Goal: Task Accomplishment & Management: Manage account settings

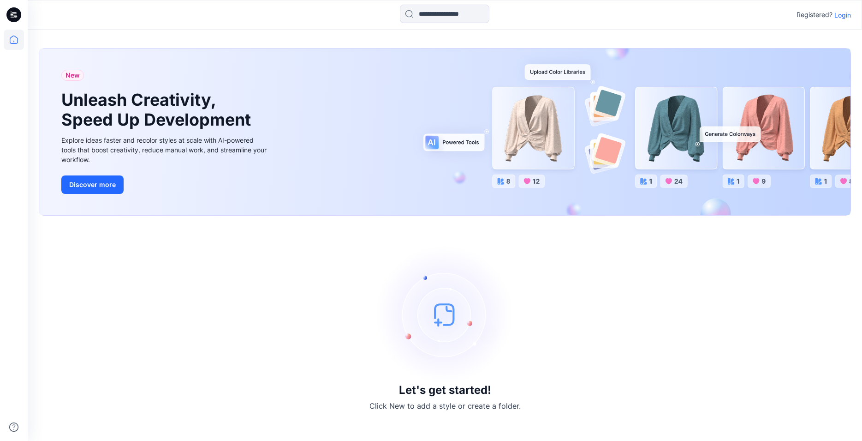
click at [843, 16] on p "Login" at bounding box center [842, 15] width 17 height 10
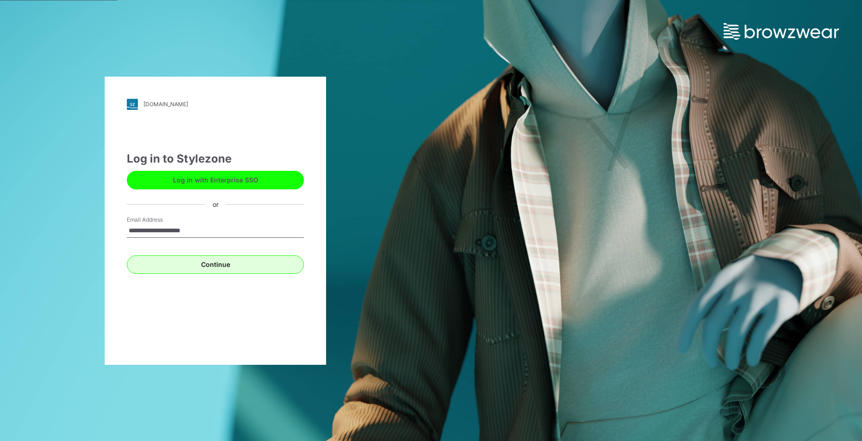
type input "**********"
click at [221, 263] on button "Continue" at bounding box center [215, 264] width 177 height 18
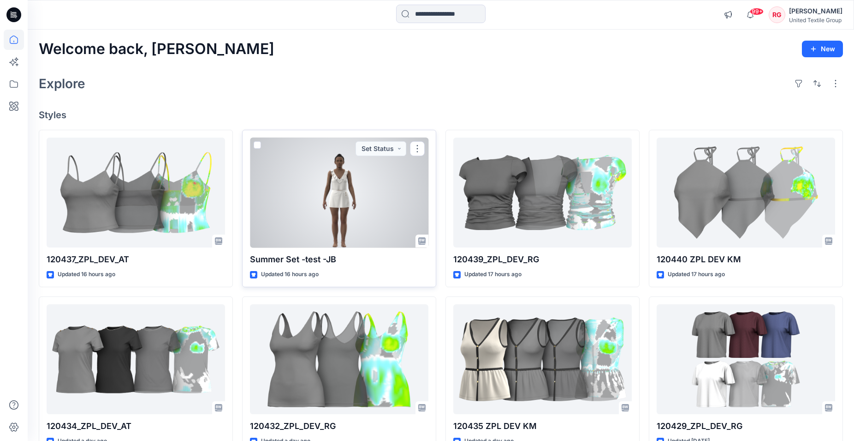
click at [331, 190] on div at bounding box center [339, 192] width 179 height 110
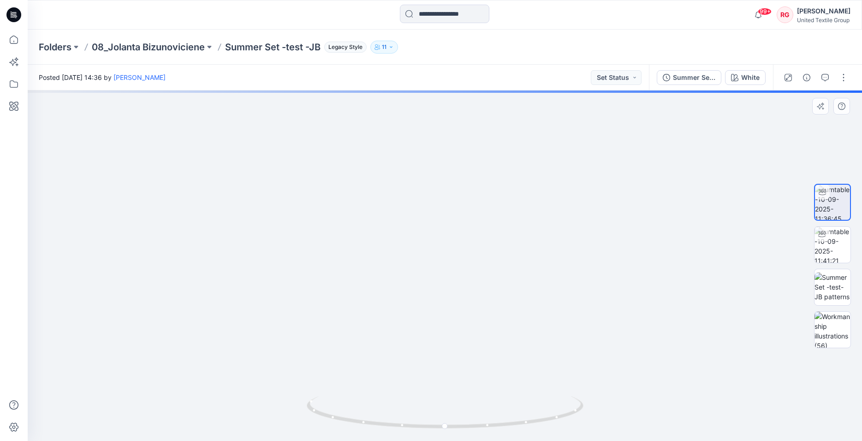
drag, startPoint x: 456, startPoint y: 187, endPoint x: 457, endPoint y: 218, distance: 31.4
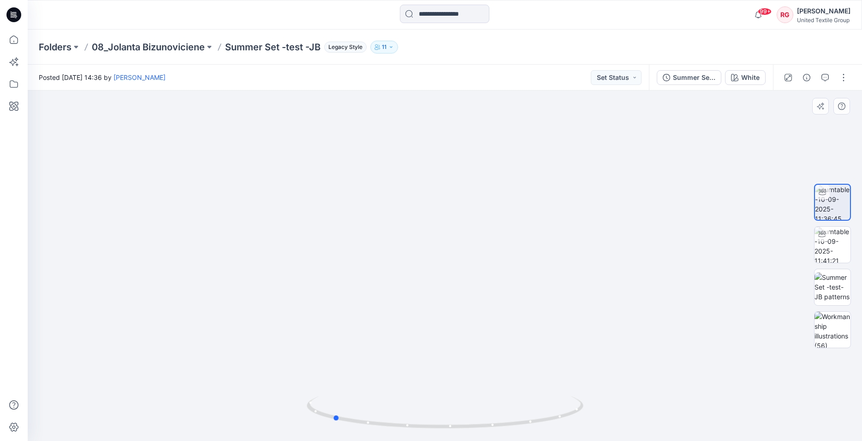
drag, startPoint x: 444, startPoint y: 429, endPoint x: 608, endPoint y: 427, distance: 164.2
click at [608, 427] on div at bounding box center [445, 265] width 834 height 350
